Goal: Download file/media

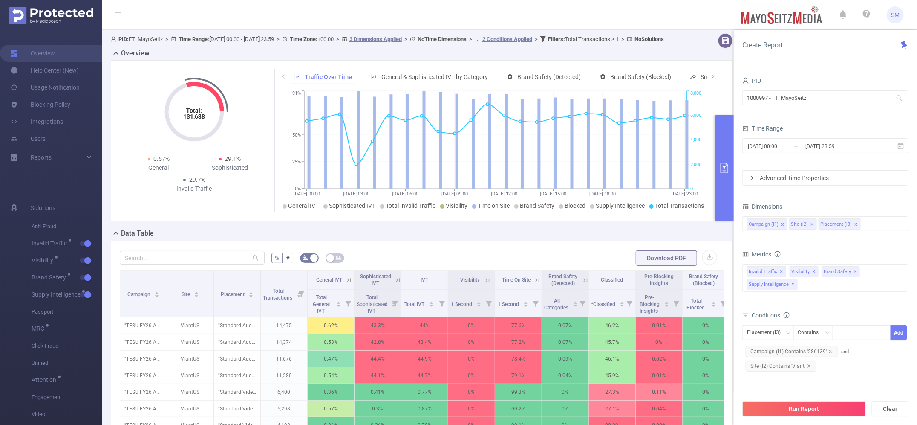
click at [884, 186] on div "PID 1000997 - FT_MayoSeitz 1000997 - FT_MayoSeitz Time Range [DATE] 00:00 _ [DA…" at bounding box center [826, 261] width 166 height 372
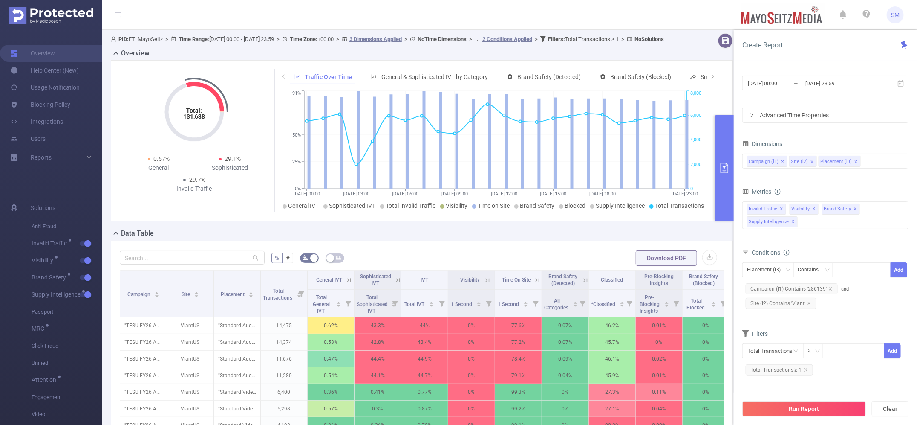
click at [857, 326] on form "Dimensions Campaign (l1) Site (l2) Placement (l3) Metrics Total General IVT Dat…" at bounding box center [826, 261] width 166 height 246
click at [727, 168] on icon "primary" at bounding box center [725, 168] width 10 height 10
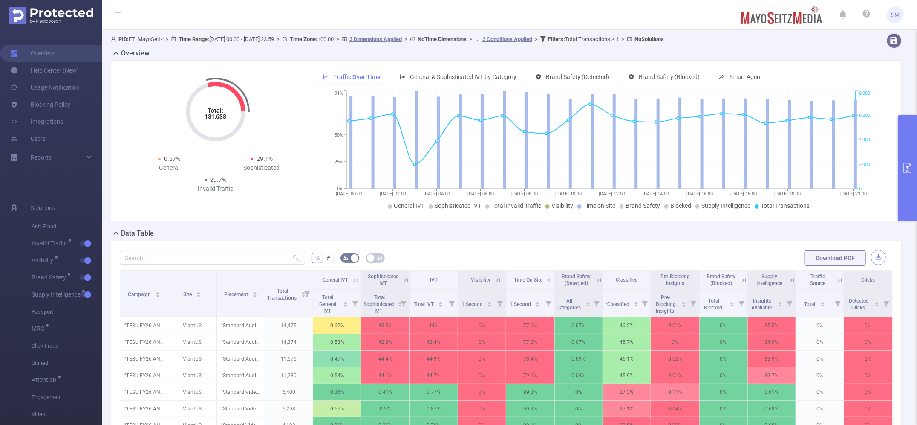
click at [873, 256] on button "button" at bounding box center [878, 257] width 15 height 15
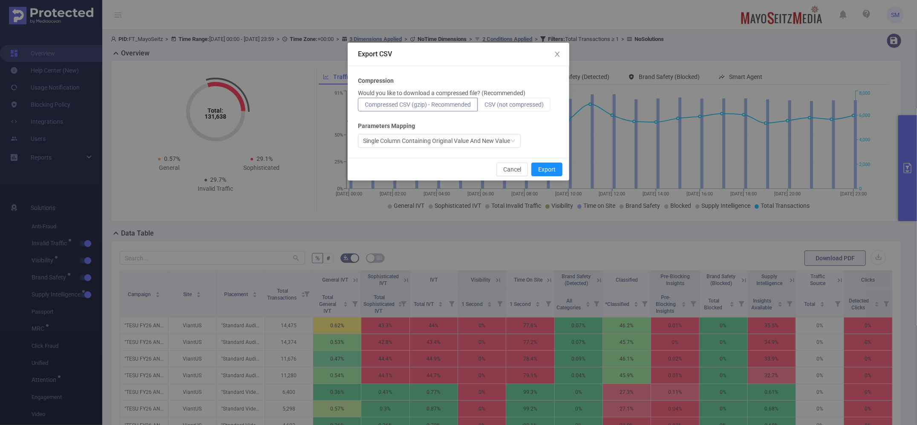
click at [535, 108] on span "CSV (not compressed)" at bounding box center [514, 104] width 59 height 7
click at [485, 107] on input "CSV (not compressed)" at bounding box center [485, 107] width 0 height 0
click at [559, 165] on button "Export" at bounding box center [547, 169] width 31 height 14
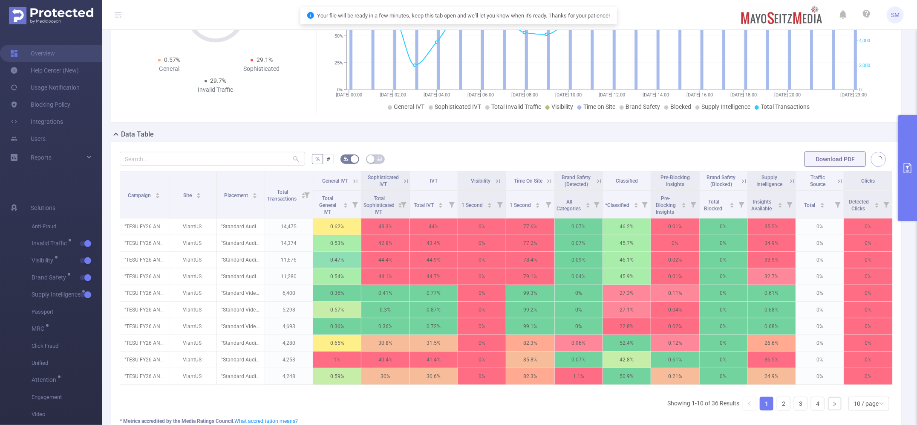
scroll to position [107, 0]
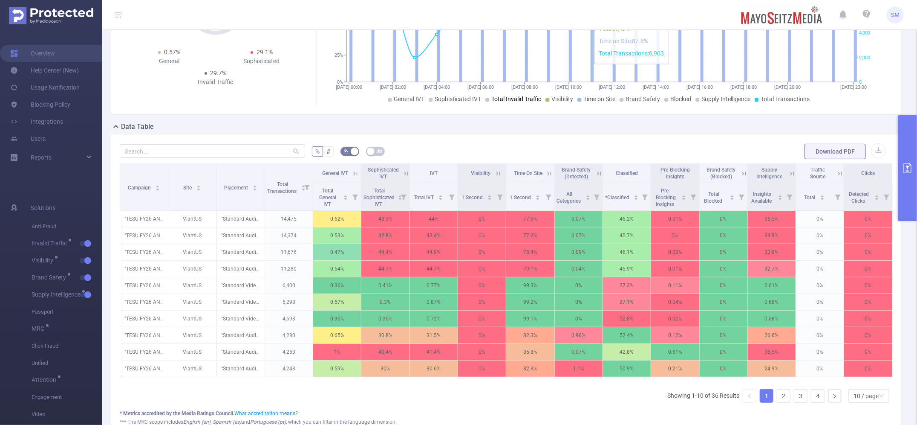
click at [487, 409] on div "Campaign Site Placement Total Transactions General IVT Sophisticated IVT IVT Vi…" at bounding box center [506, 286] width 773 height 246
click at [568, 417] on div "* Metrics accredited by the Media Ratings Council. What accreditation means?" at bounding box center [506, 413] width 773 height 8
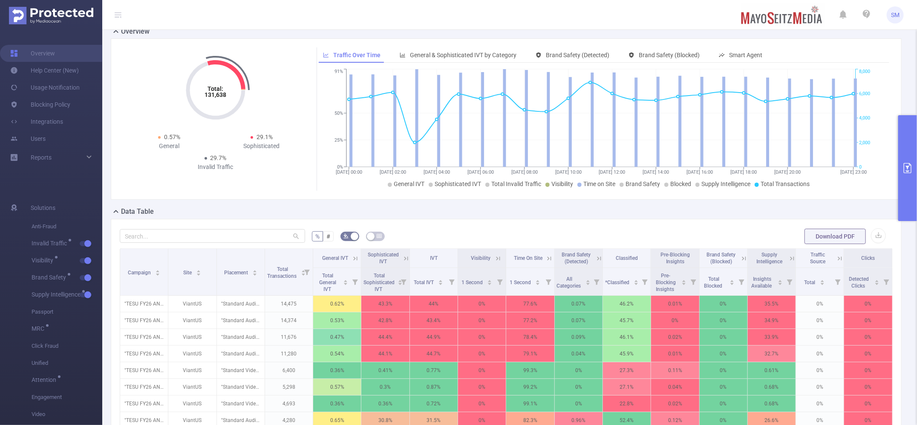
scroll to position [0, 0]
